Goal: Information Seeking & Learning: Learn about a topic

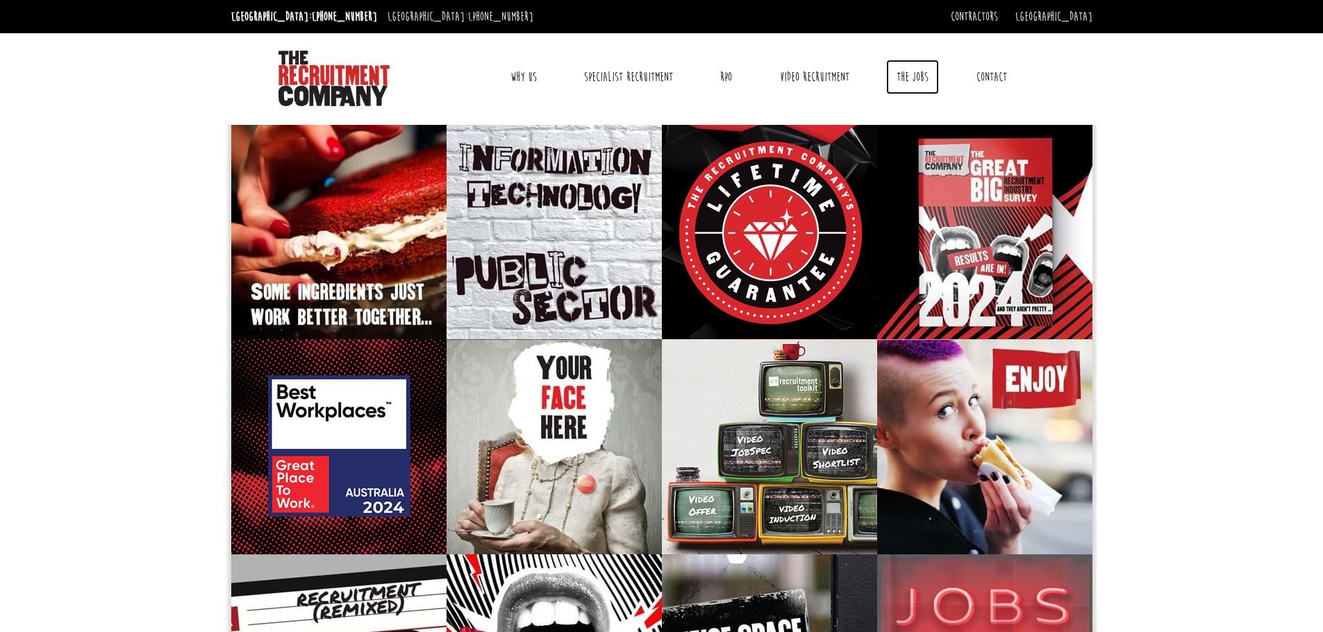
click at [918, 78] on link "The Jobs" at bounding box center [912, 77] width 53 height 35
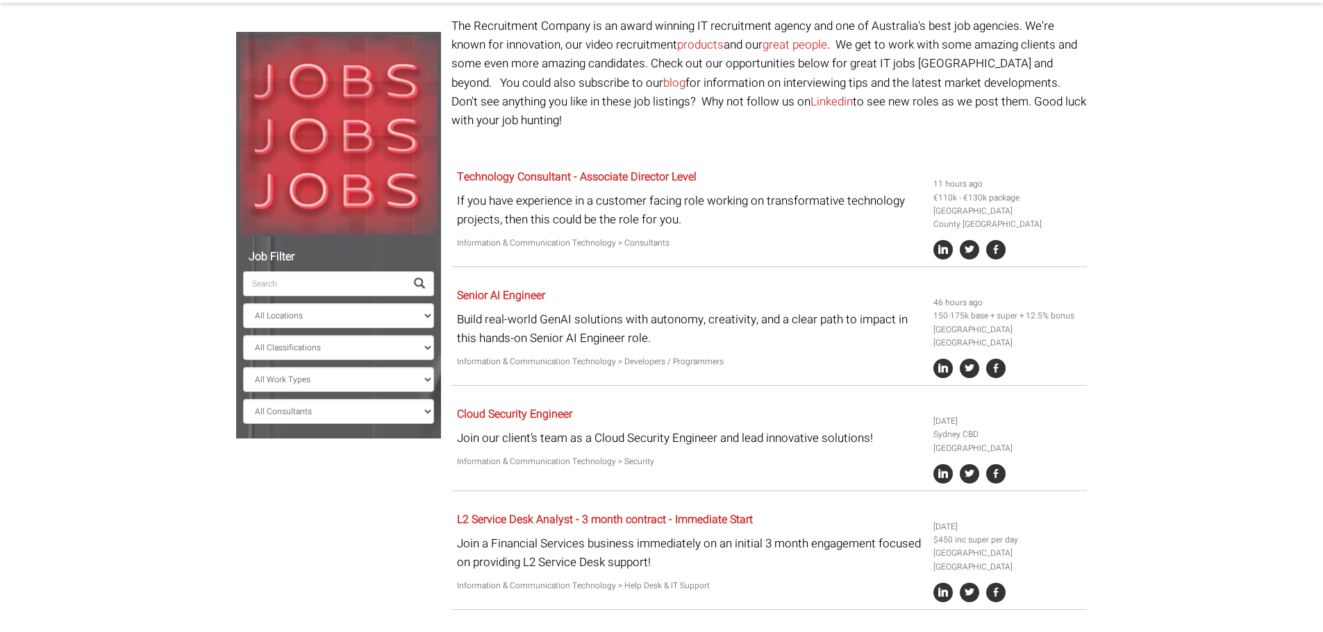
scroll to position [139, 0]
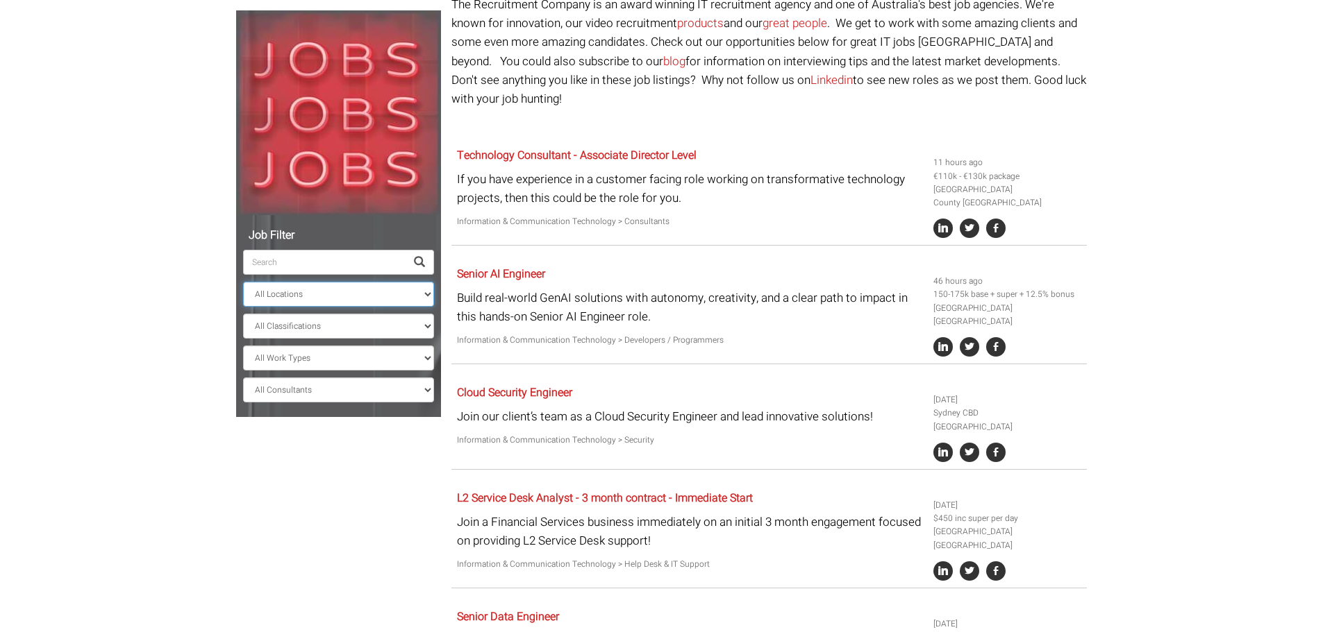
click at [292, 290] on select "All Locations Sydney Melbourne Ireland Sydney CBD Parramatta Circular Quay Nort…" at bounding box center [338, 294] width 191 height 25
select select "[GEOGRAPHIC_DATA]"
click at [243, 282] on select "All Locations Sydney Melbourne Ireland Sydney CBD Parramatta Circular Quay Nort…" at bounding box center [338, 294] width 191 height 25
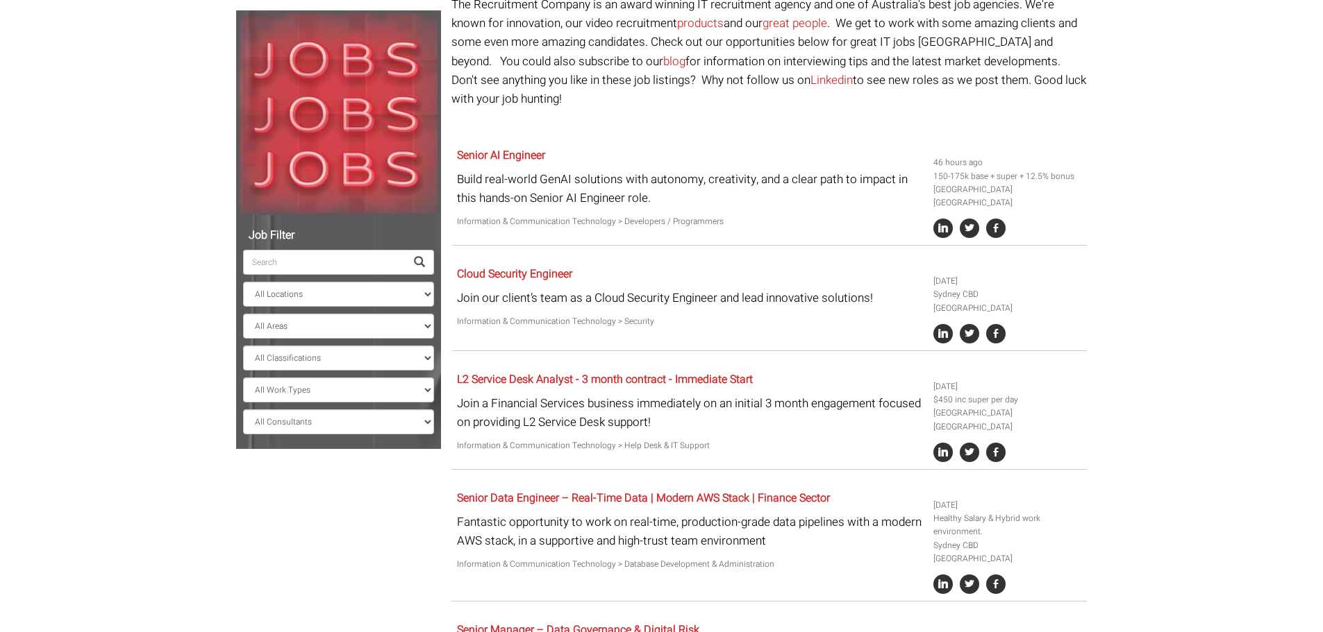
click at [144, 360] on body "Sydney: +61 2 8346 6700 Dublin: +353 1 697 2548 Contractors Timesheets Why Cont…" at bounding box center [661, 342] width 1323 height 963
click at [319, 536] on div "Job Filter All Locations Sydney Melbourne Ireland Sydney CBD Parramatta Circula…" at bounding box center [661, 365] width 871 height 741
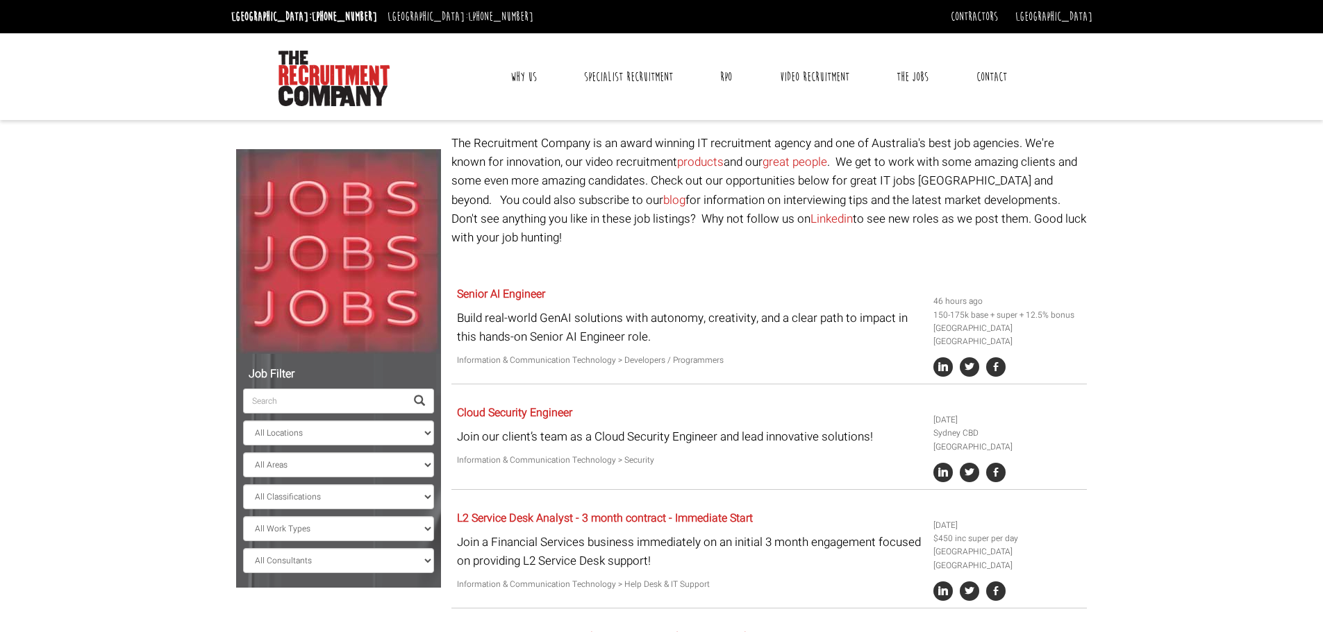
click at [523, 77] on link "Why Us" at bounding box center [523, 77] width 47 height 35
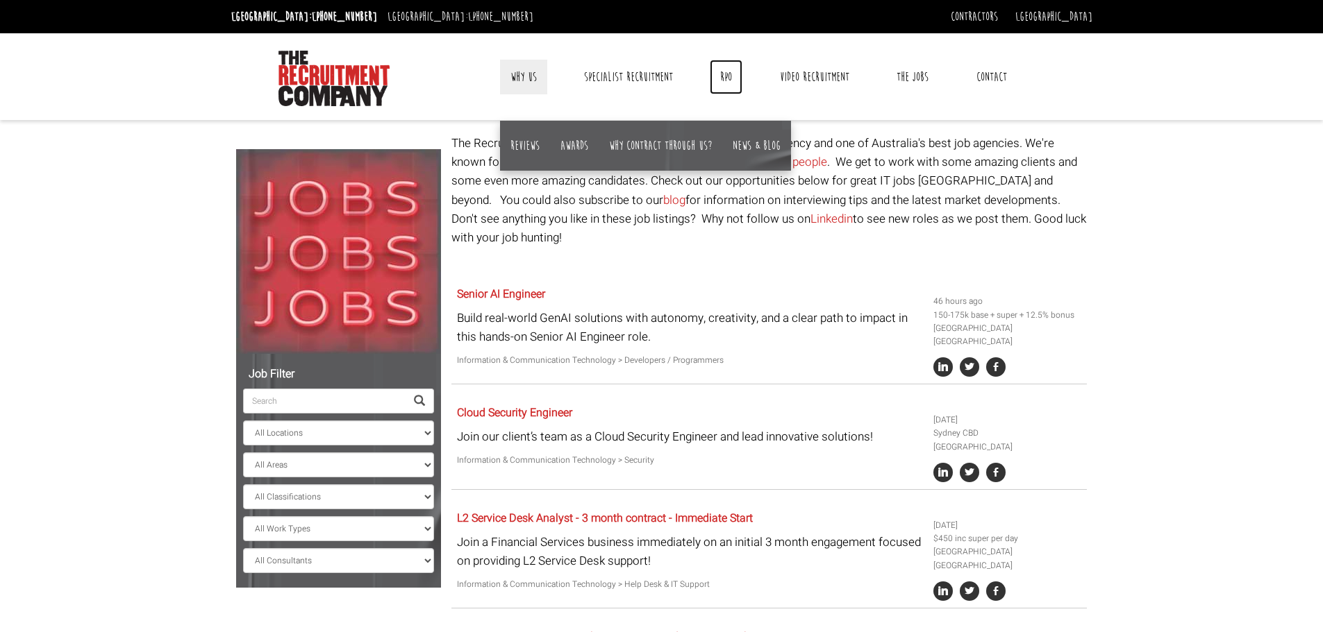
click at [732, 74] on link "RPO" at bounding box center [726, 77] width 33 height 35
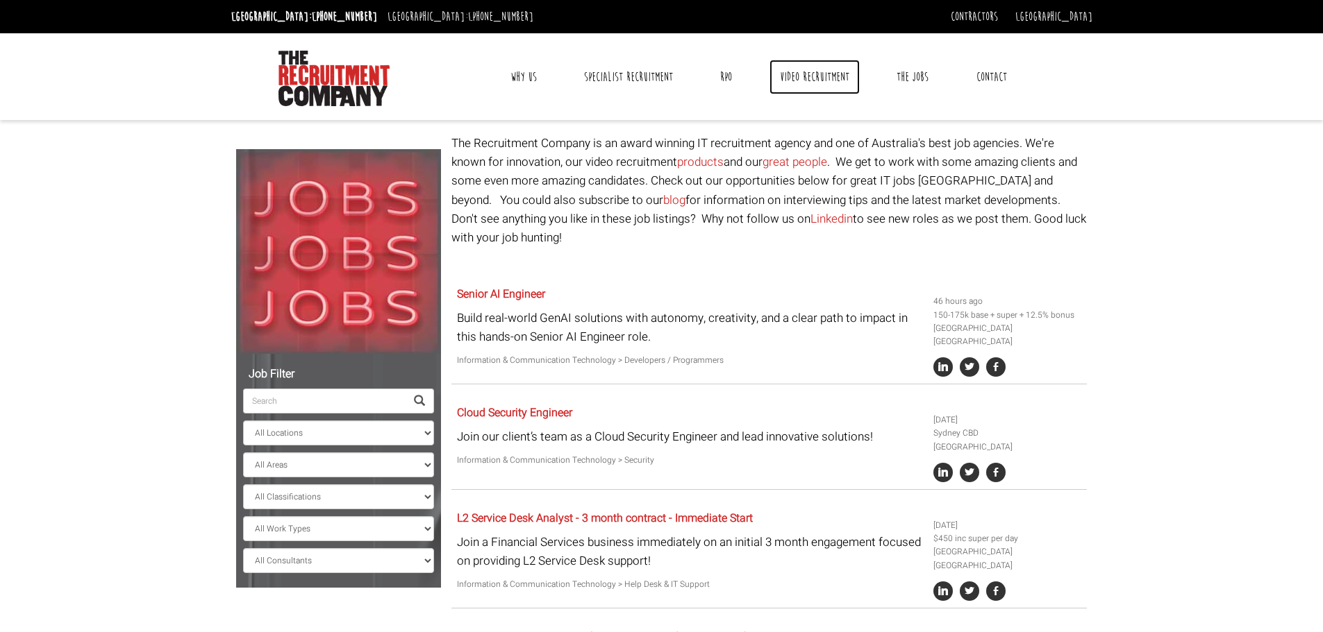
click at [789, 73] on link "Video Recruitment" at bounding box center [814, 77] width 90 height 35
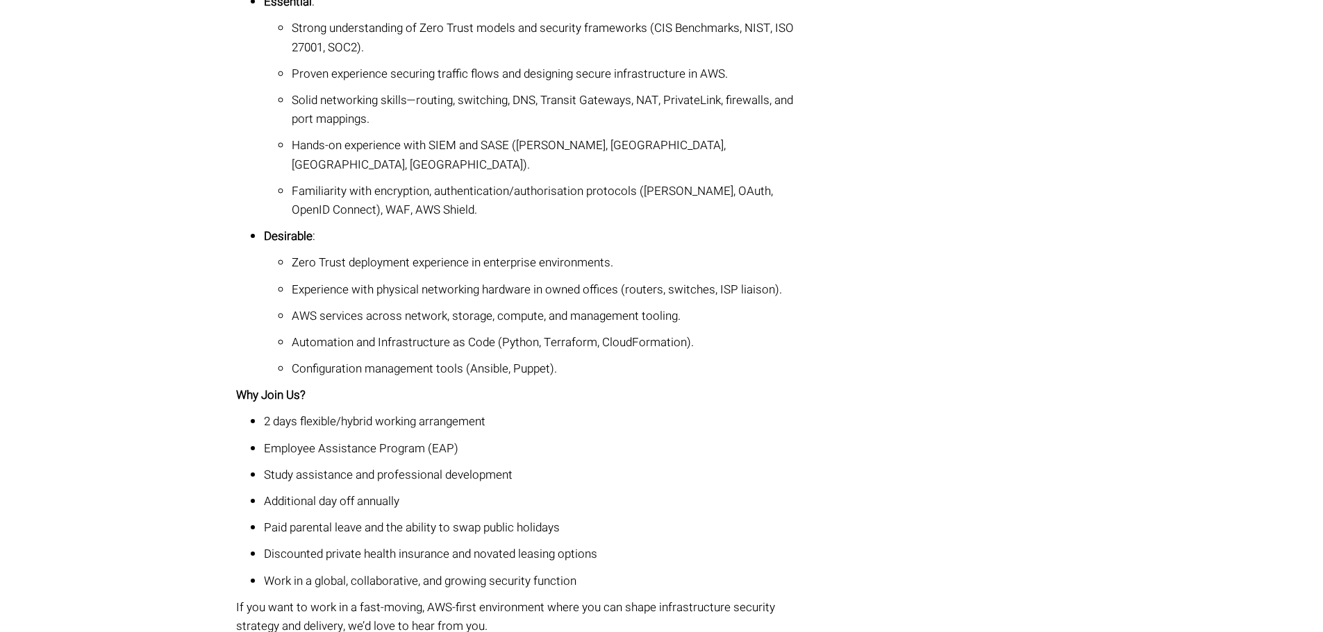
scroll to position [972, 0]
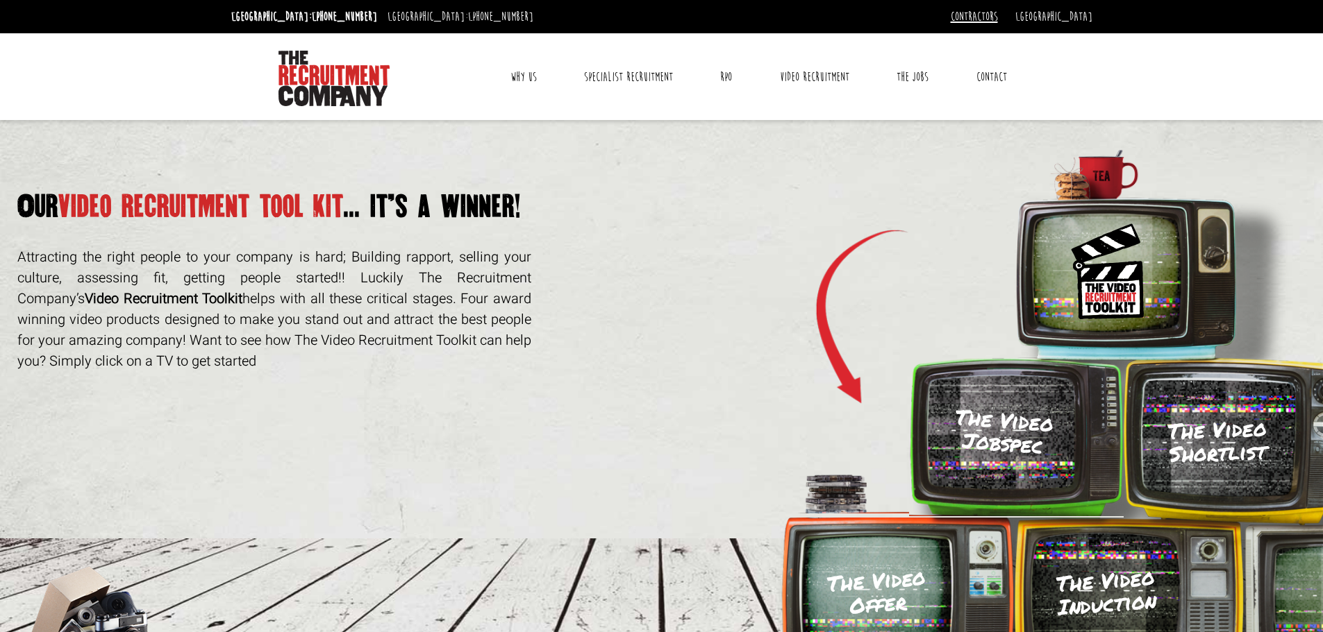
click at [998, 12] on link "Contractors" at bounding box center [973, 16] width 47 height 15
click at [882, 38] on div "Toggle navigation Why Us Reviews Awards Why contract through us? News & Blog Sp…" at bounding box center [661, 76] width 871 height 87
